Goal: Information Seeking & Learning: Learn about a topic

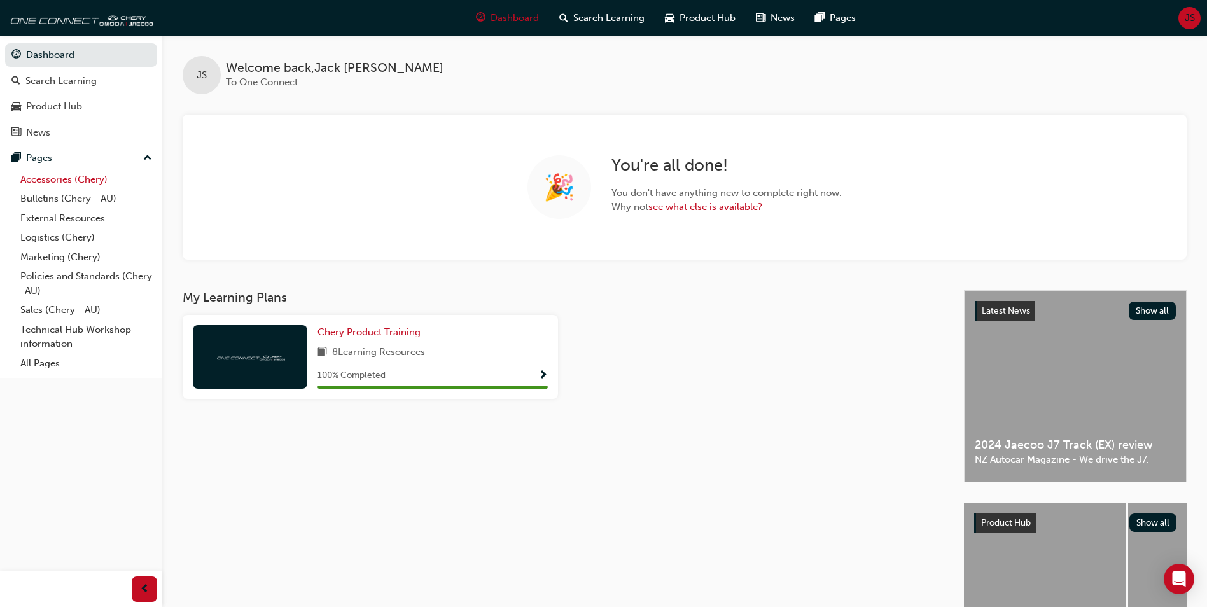
click at [91, 186] on link "Accessories (Chery)" at bounding box center [86, 180] width 142 height 20
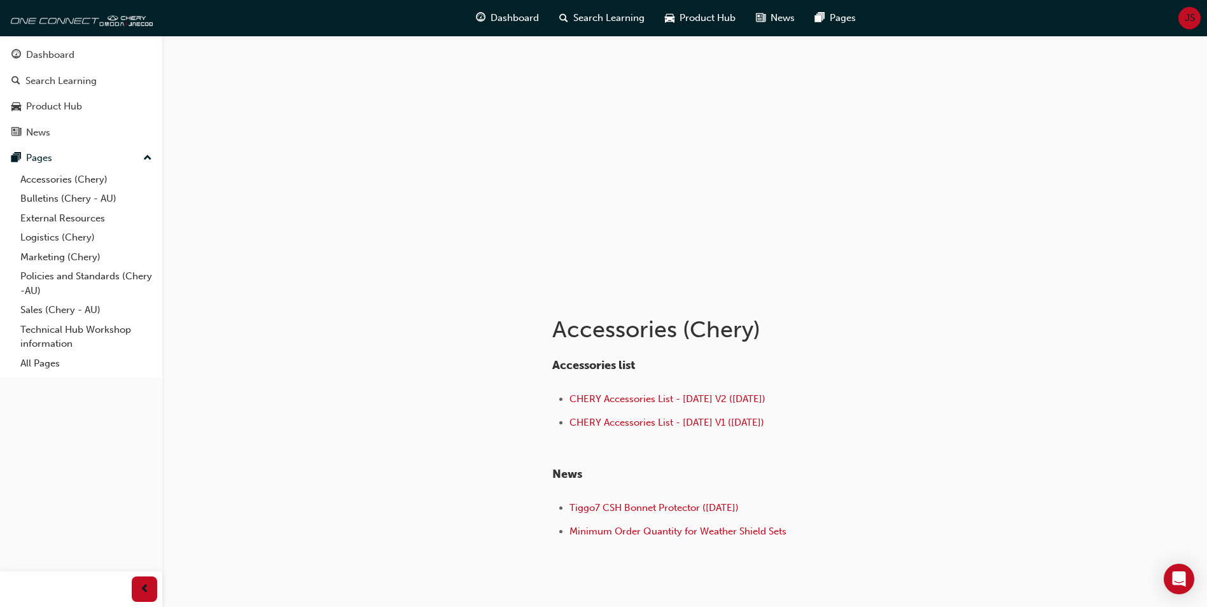
click at [832, 352] on div "Accessories list CHERY Accessories List - [DATE] V2 ([DATE]) CHERY Accessories …" at bounding box center [799, 445] width 494 height 193
click at [485, 386] on div at bounding box center [417, 441] width 229 height 302
click at [67, 309] on link "Sales (Chery - AU)" at bounding box center [86, 310] width 142 height 20
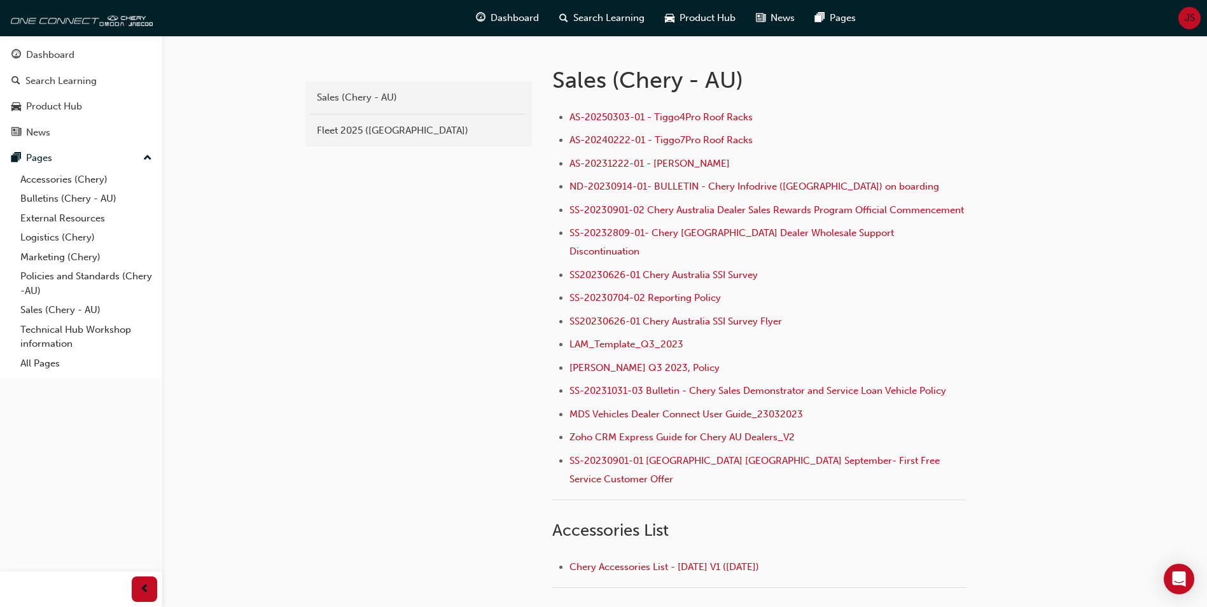
scroll to position [255, 0]
